Goal: Use online tool/utility: Use online tool/utility

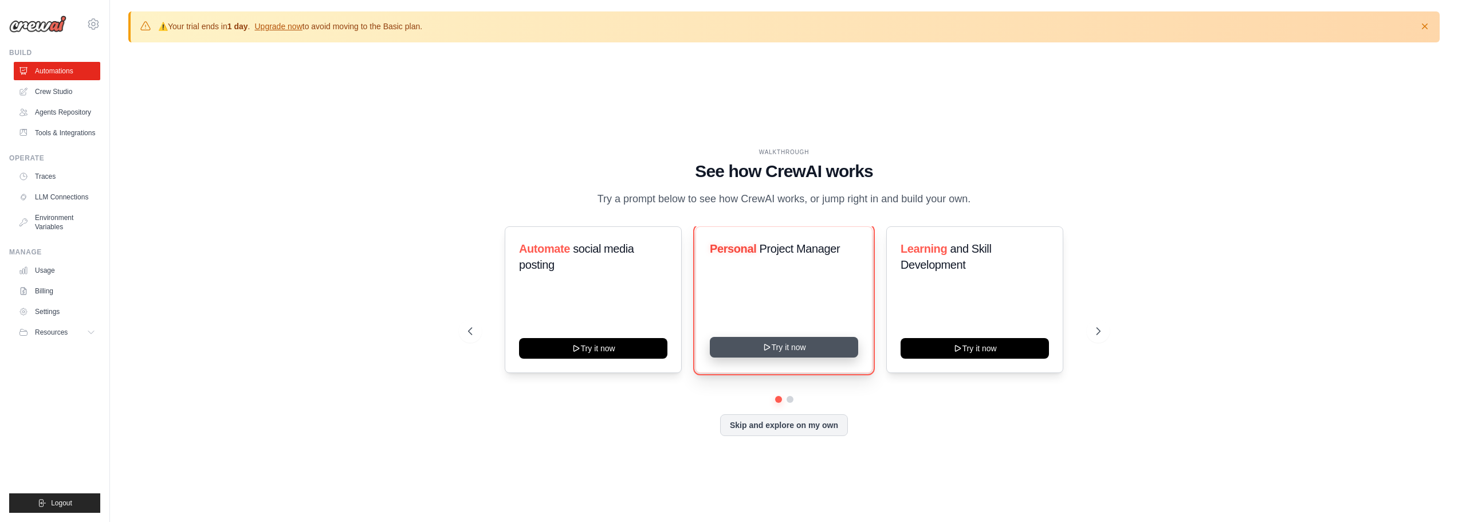
click at [775, 358] on button "Try it now" at bounding box center [784, 347] width 148 height 21
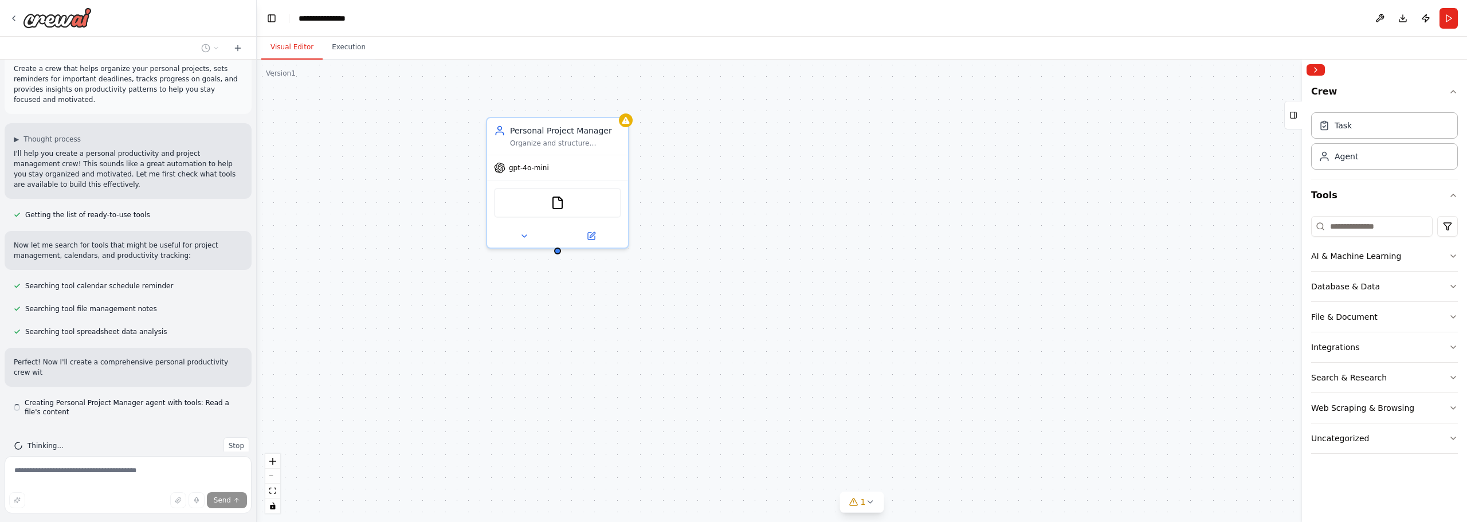
scroll to position [25, 0]
